Goal: Complete application form

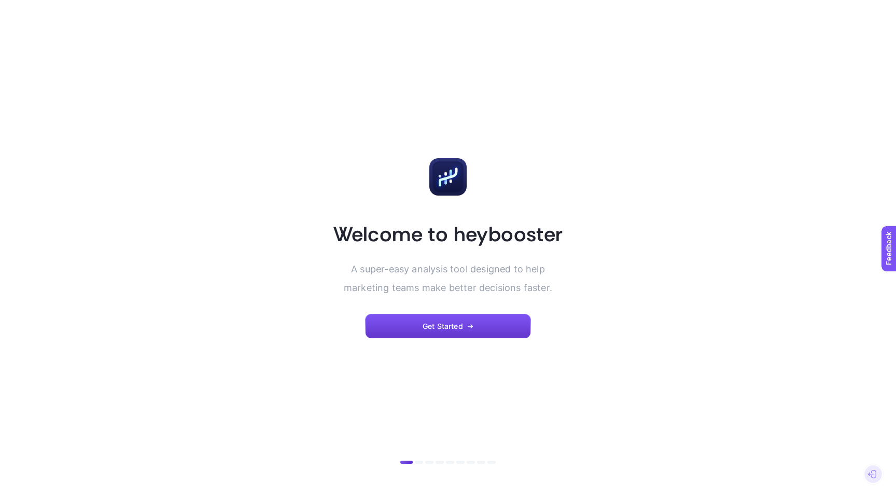
click at [433, 327] on span "Get Started" at bounding box center [443, 326] width 40 height 8
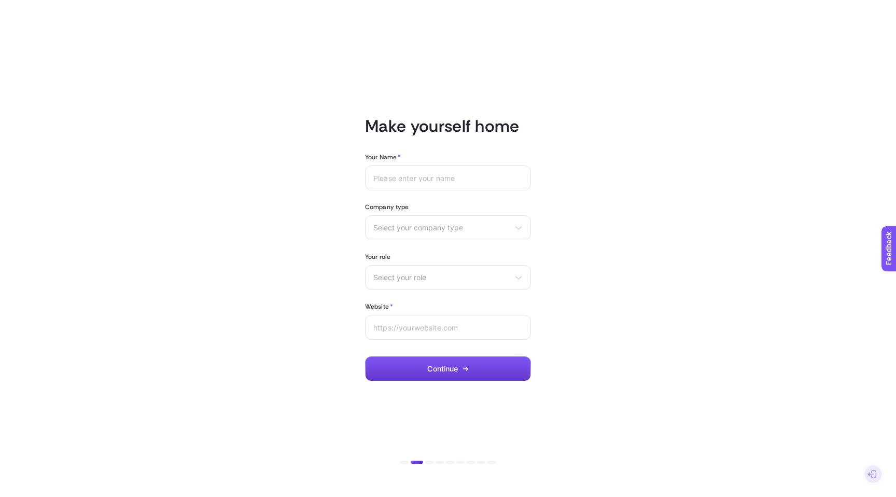
click at [433, 377] on button "Continue" at bounding box center [448, 368] width 166 height 25
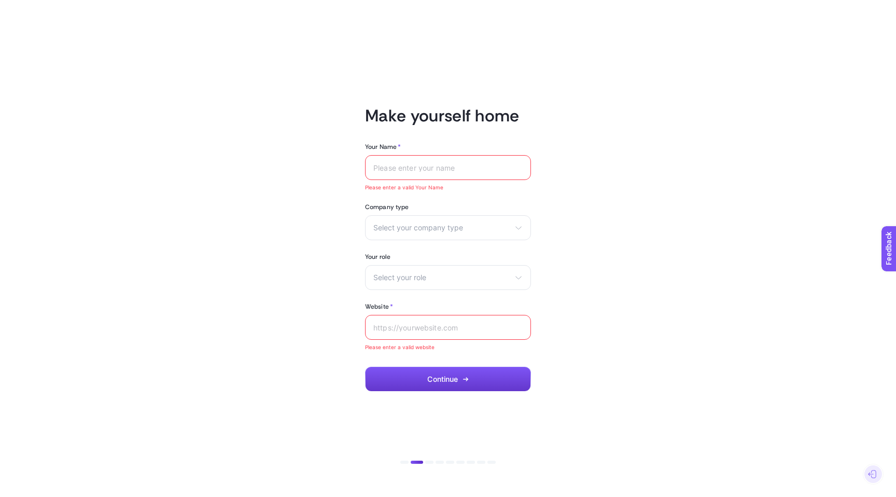
click at [433, 377] on span "Continue" at bounding box center [442, 379] width 31 height 8
click at [405, 166] on input "Your Name *" at bounding box center [447, 167] width 149 height 8
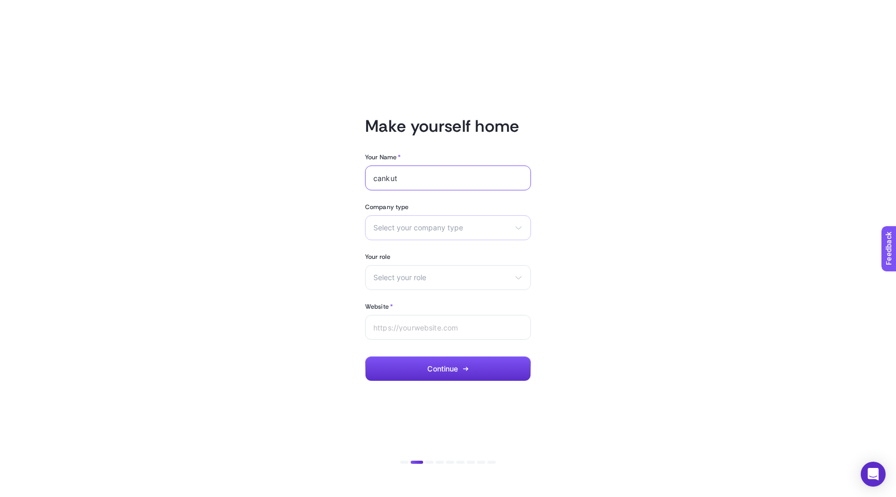
type input "cankut"
click at [429, 232] on div "Select your company type eCommerce Agency Other" at bounding box center [448, 227] width 166 height 25
click at [407, 268] on li "Agency" at bounding box center [448, 269] width 161 height 17
click at [396, 286] on div "Select your role Marketing manager Digital consultant Facebook executive Social…" at bounding box center [448, 277] width 166 height 25
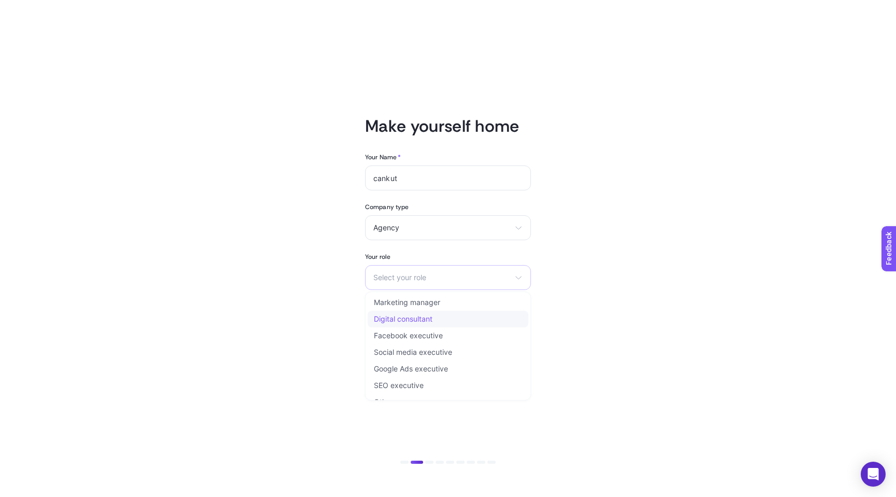
click at [434, 326] on li "Digital consultant" at bounding box center [448, 319] width 161 height 17
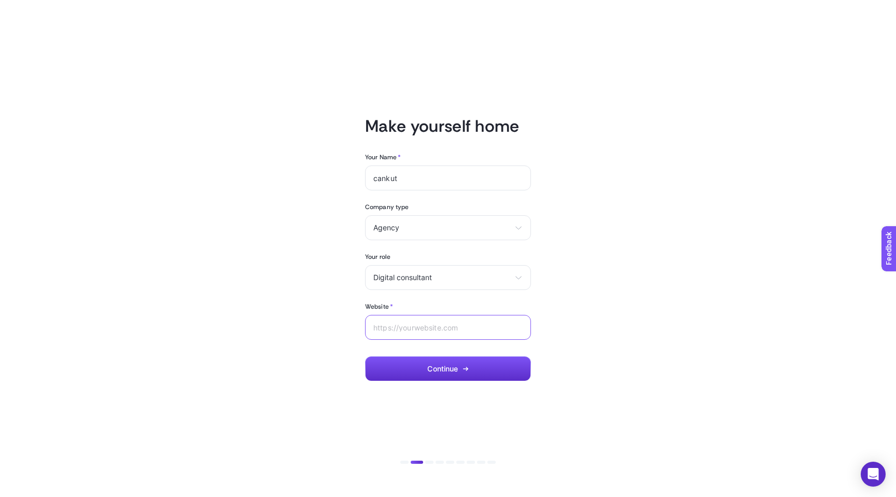
click at [429, 328] on input "Website *" at bounding box center [447, 327] width 149 height 8
type input "ccoskun.com"
click at [444, 363] on button "Continue" at bounding box center [448, 368] width 166 height 25
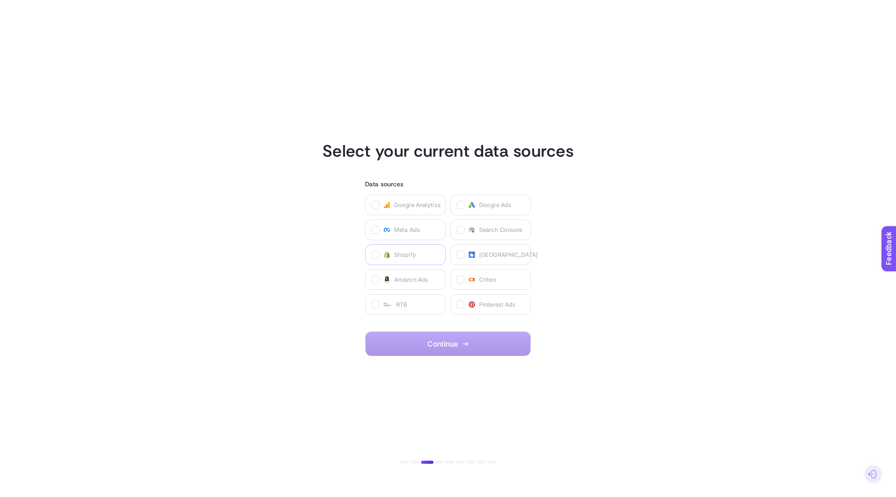
click at [403, 250] on span "Shopify" at bounding box center [405, 254] width 22 height 8
click at [0, 0] on input "checkbox" at bounding box center [0, 0] width 0 height 0
click at [439, 340] on span "Continue" at bounding box center [442, 344] width 31 height 8
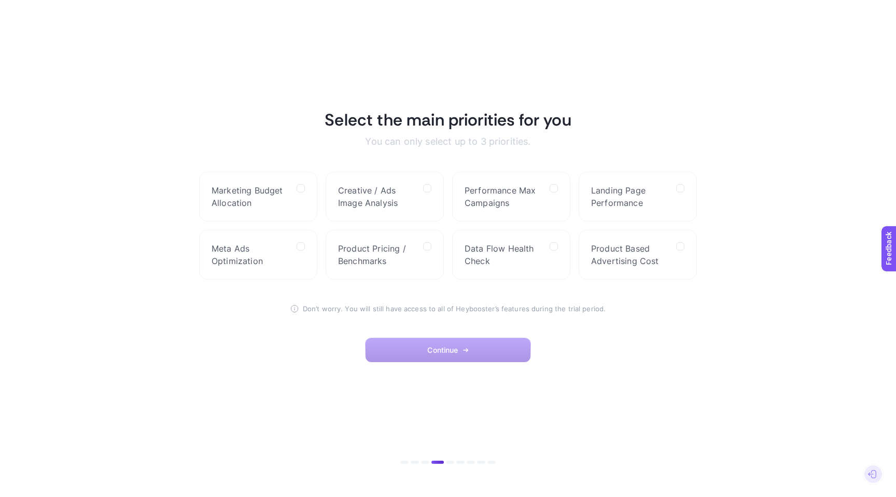
click at [439, 340] on button "Continue" at bounding box center [448, 350] width 166 height 25
click at [389, 247] on span "Product Pricing / Benchmarks" at bounding box center [376, 254] width 77 height 25
click at [0, 0] on Benchmarks "checkbox" at bounding box center [0, 0] width 0 height 0
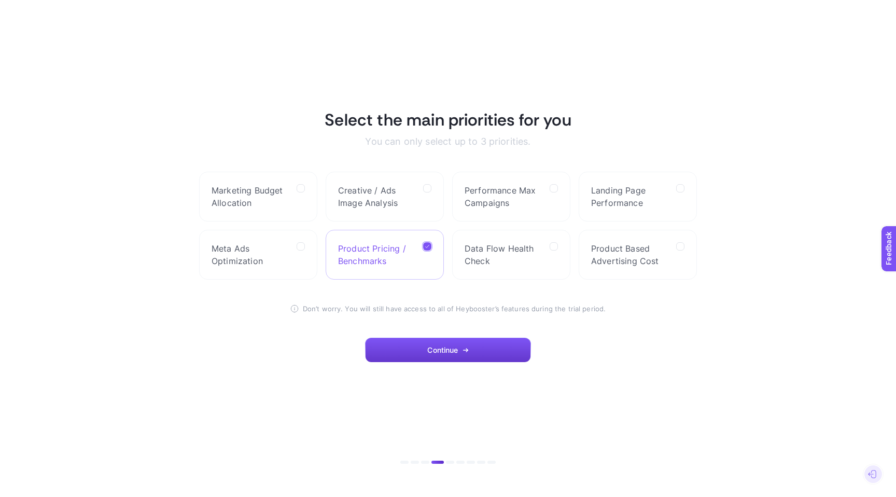
click at [447, 349] on span "Continue" at bounding box center [442, 350] width 31 height 8
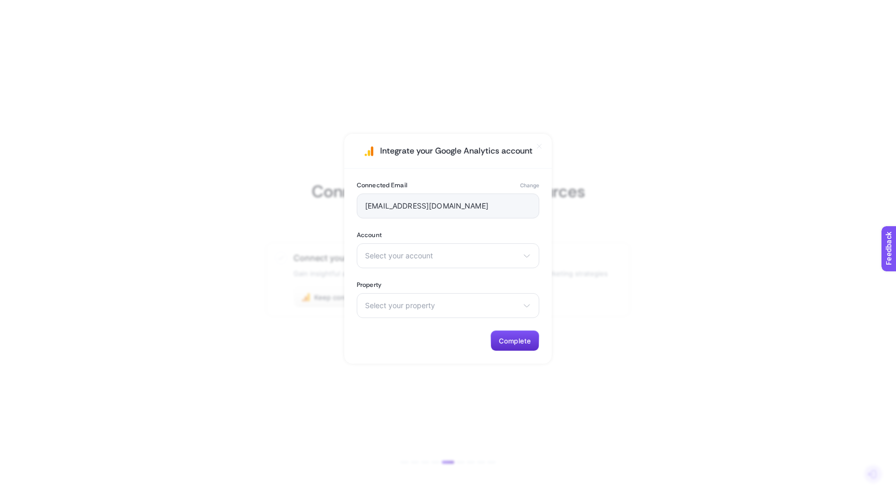
click at [466, 278] on div "Connected Email Change cankutcoskun@gmail.com Account Select your account There…" at bounding box center [447, 266] width 207 height 195
click at [541, 143] on icon at bounding box center [539, 146] width 8 height 8
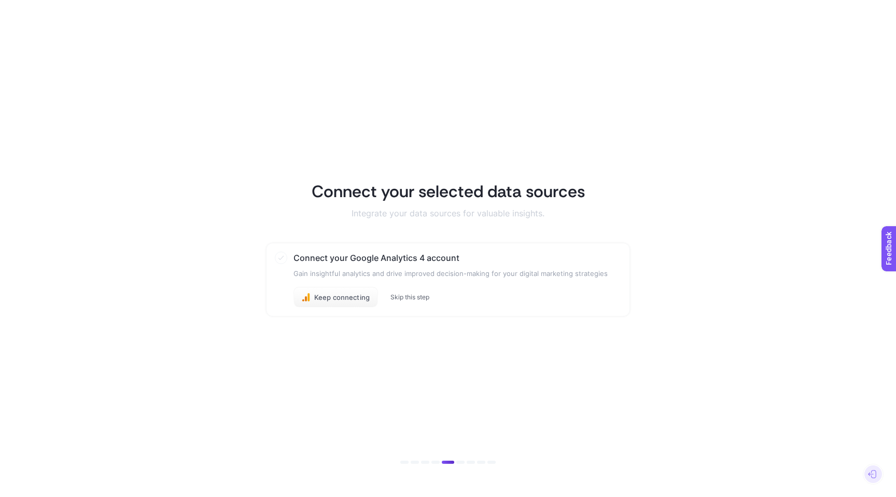
click at [413, 298] on button "Skip this step" at bounding box center [409, 297] width 39 height 8
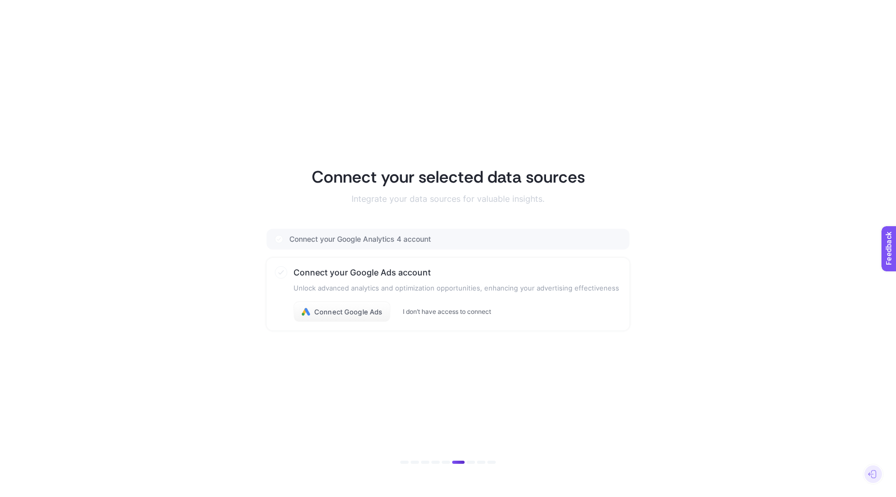
click at [445, 312] on button "I don’t have access to connect" at bounding box center [447, 311] width 88 height 8
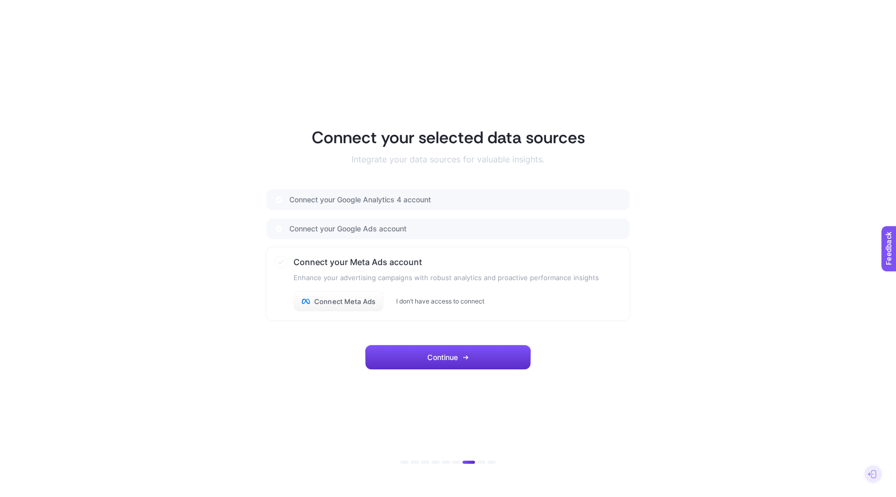
click at [437, 303] on button "I don’t have access to connect" at bounding box center [440, 301] width 88 height 8
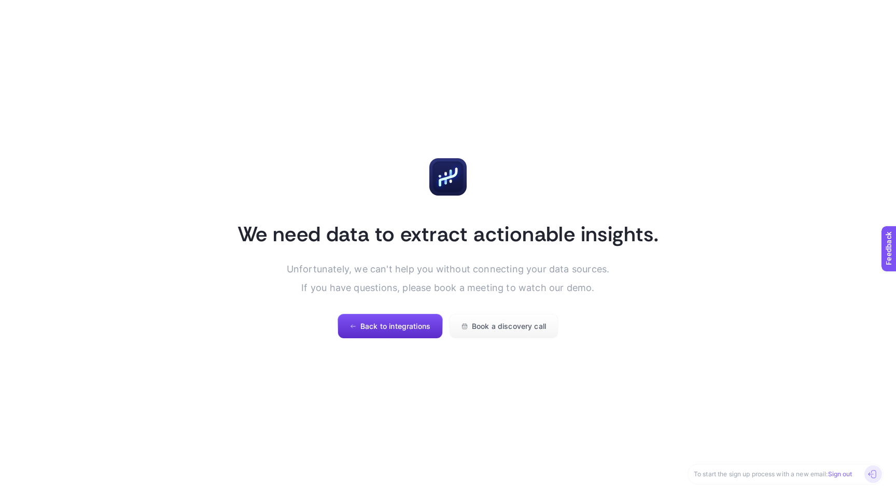
click at [873, 475] on icon at bounding box center [872, 474] width 8 height 8
click at [422, 318] on button "Back to integrations" at bounding box center [390, 326] width 105 height 25
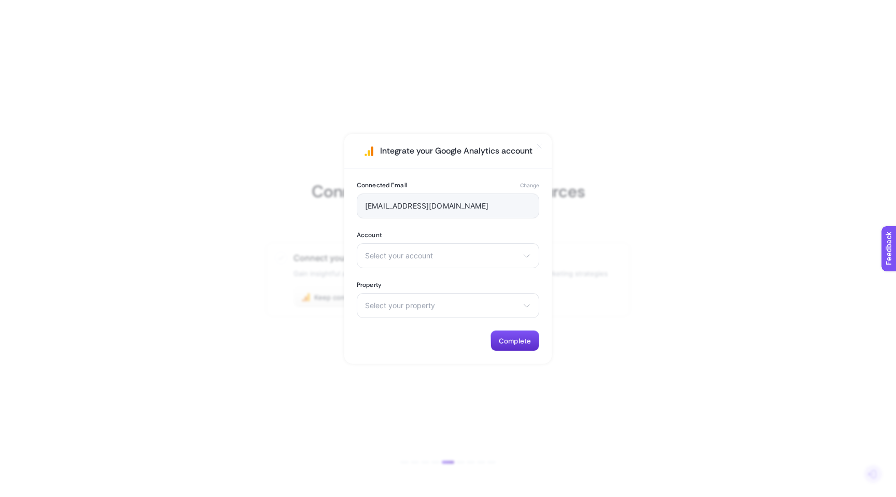
click at [594, 349] on section "Integrate your Google Analytics account Connected Email Change cankutcoskun@gma…" at bounding box center [448, 248] width 896 height 497
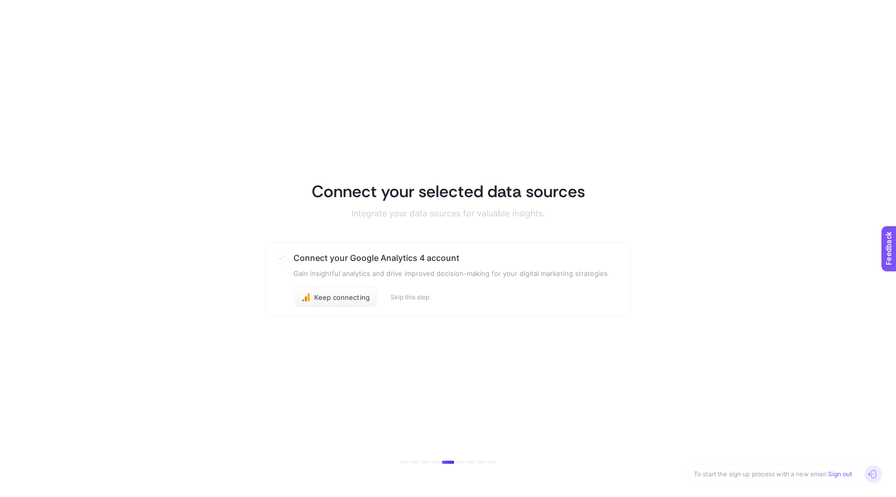
click at [873, 474] on icon at bounding box center [872, 474] width 8 height 8
click at [841, 476] on link "Sign out" at bounding box center [840, 474] width 24 height 8
